Goal: Find specific page/section

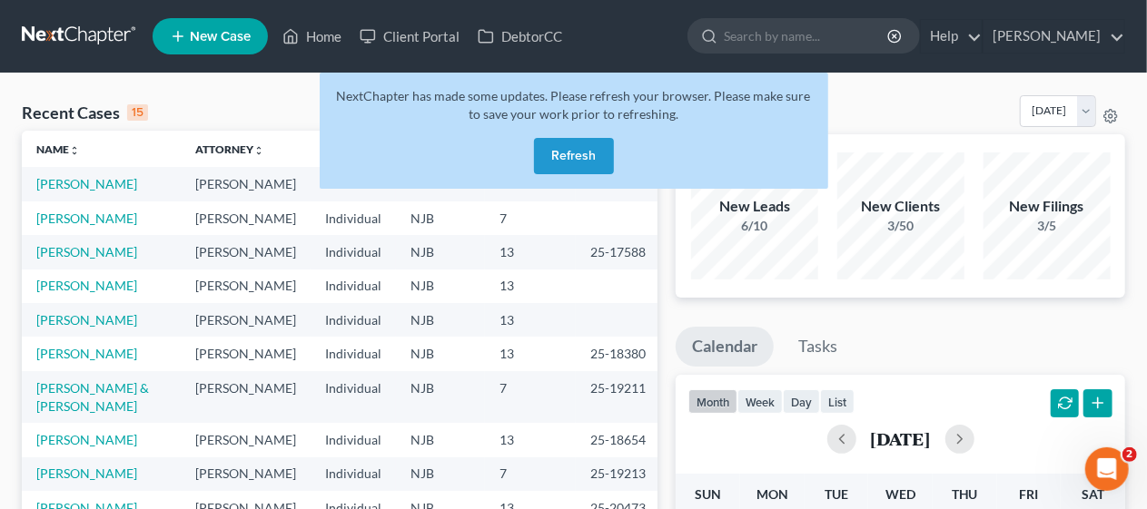
click at [578, 156] on button "Refresh" at bounding box center [574, 156] width 80 height 36
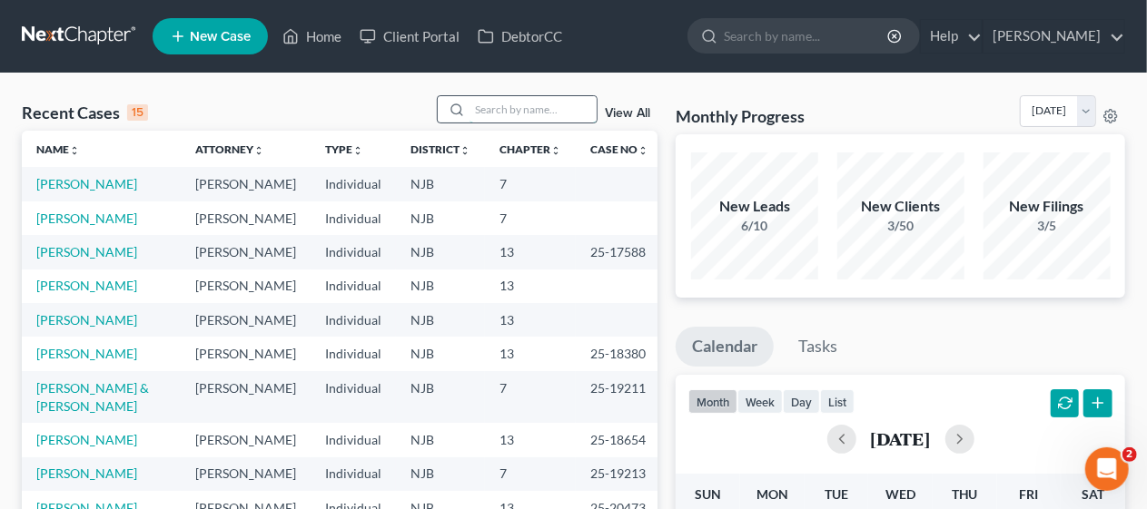
click at [481, 109] on input "search" at bounding box center [532, 109] width 127 height 26
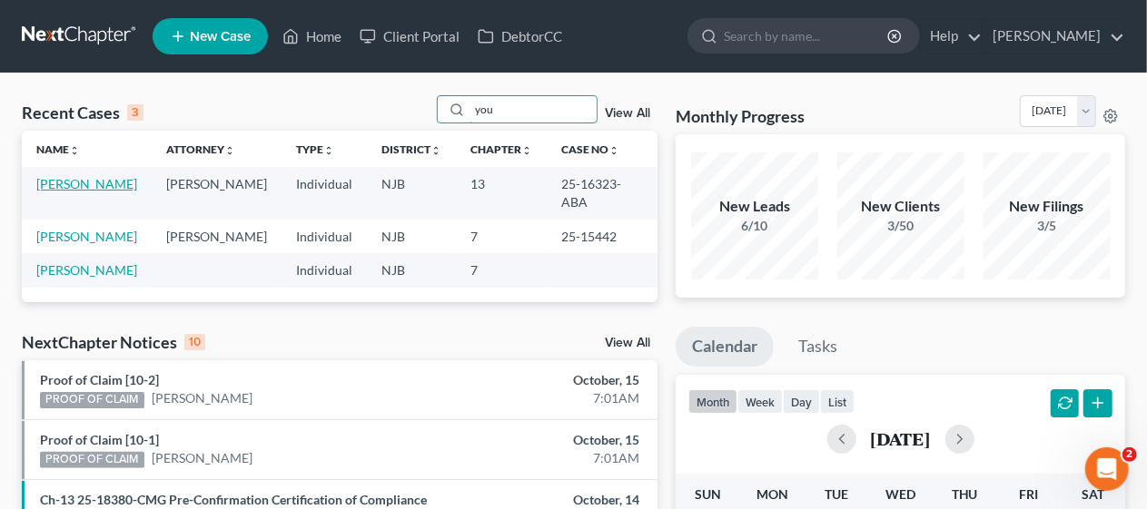
type input "you"
click at [91, 177] on link "[PERSON_NAME]" at bounding box center [86, 183] width 101 height 15
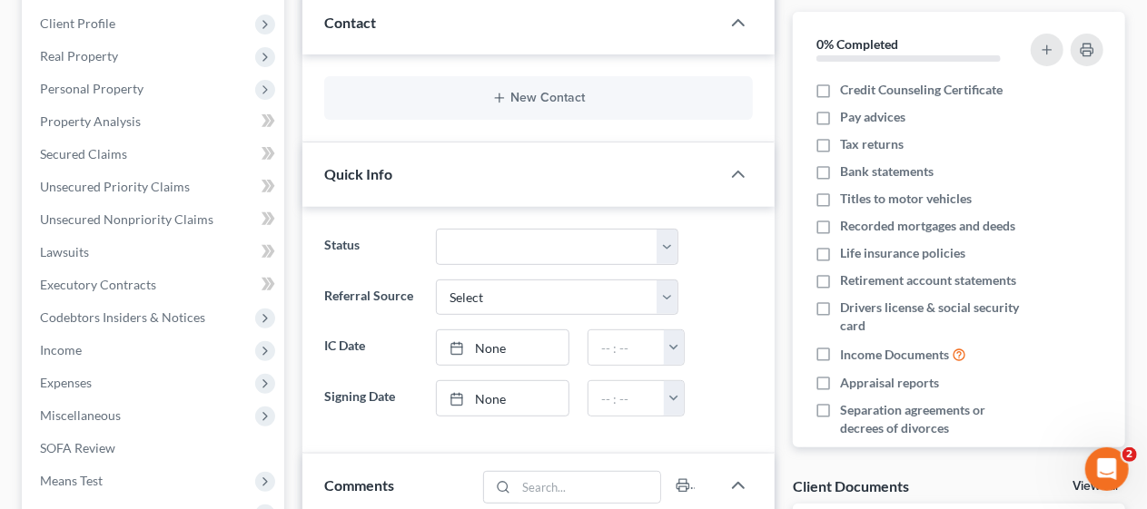
scroll to position [272, 0]
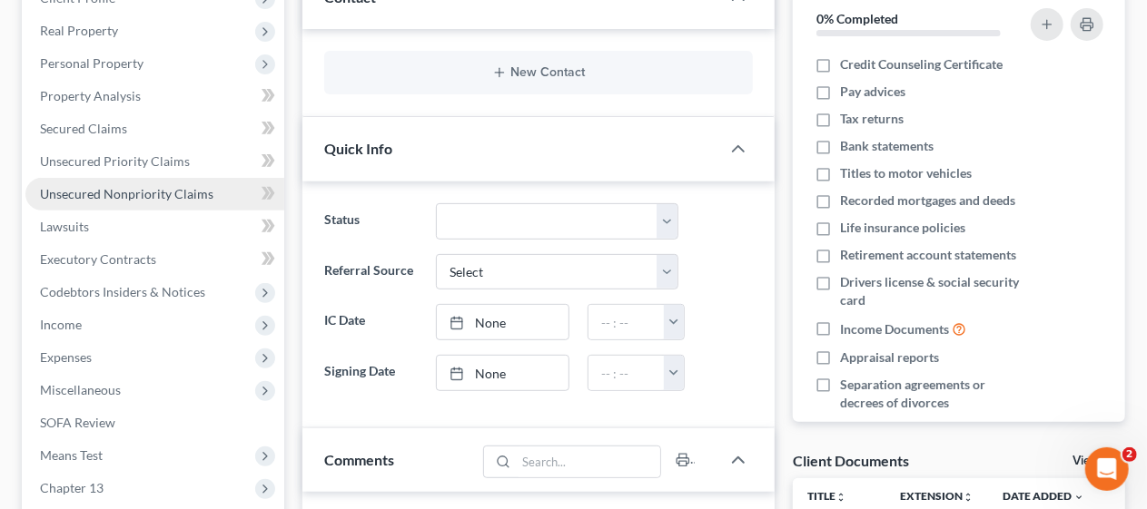
click at [180, 195] on span "Unsecured Nonpriority Claims" at bounding box center [126, 193] width 173 height 15
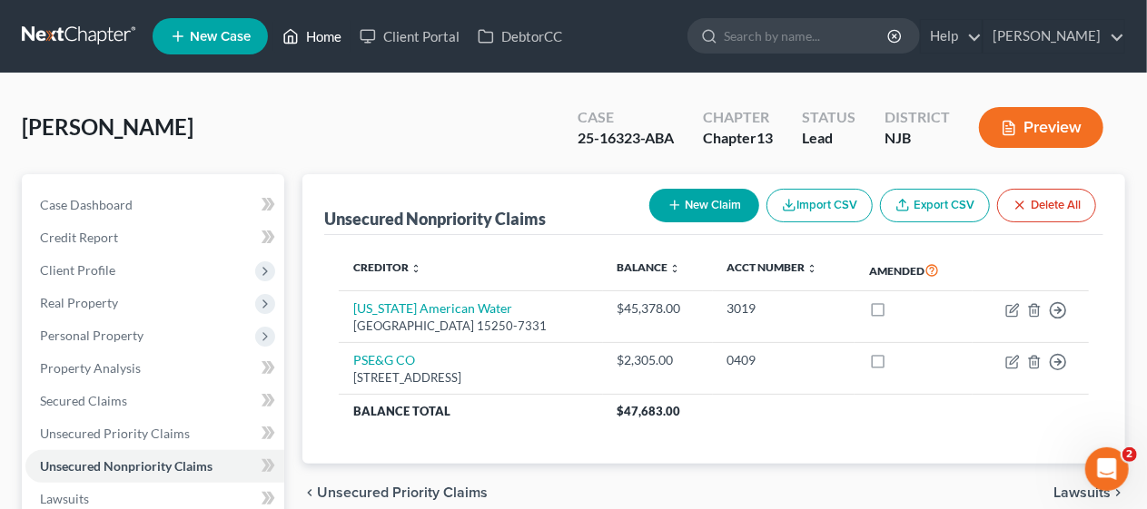
click at [320, 34] on link "Home" at bounding box center [311, 36] width 77 height 33
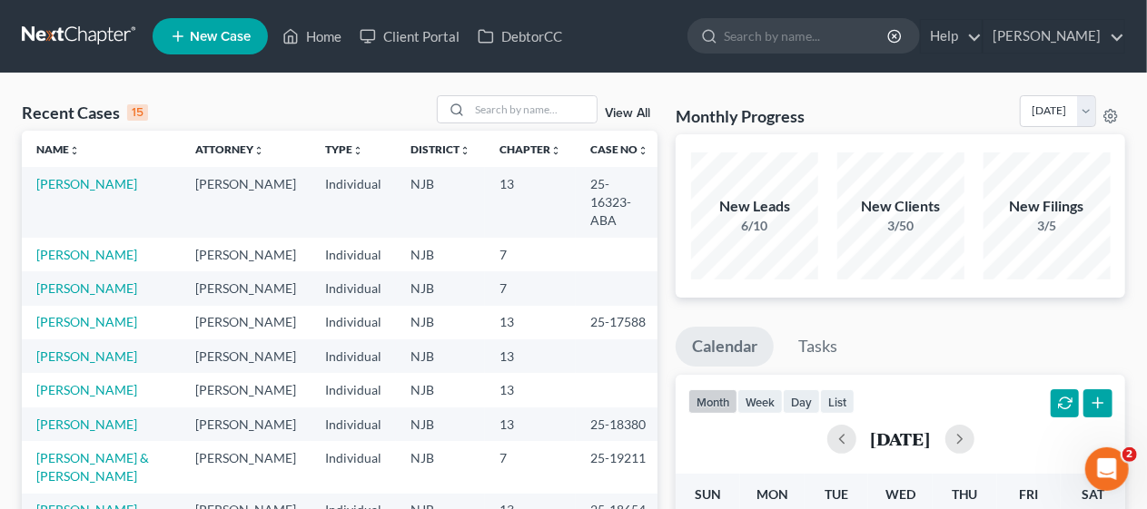
click at [294, 104] on div "Recent Cases 15 View All" at bounding box center [340, 112] width 636 height 35
